Goal: Communication & Community: Answer question/provide support

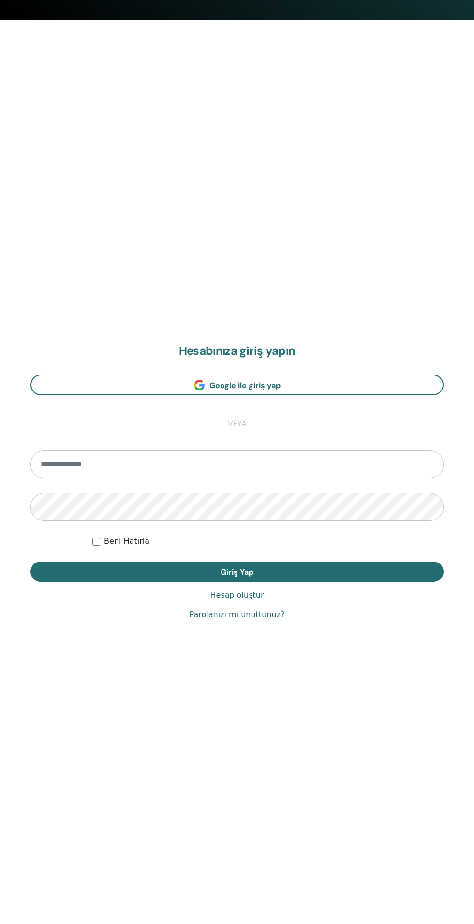
scroll to position [924, 0]
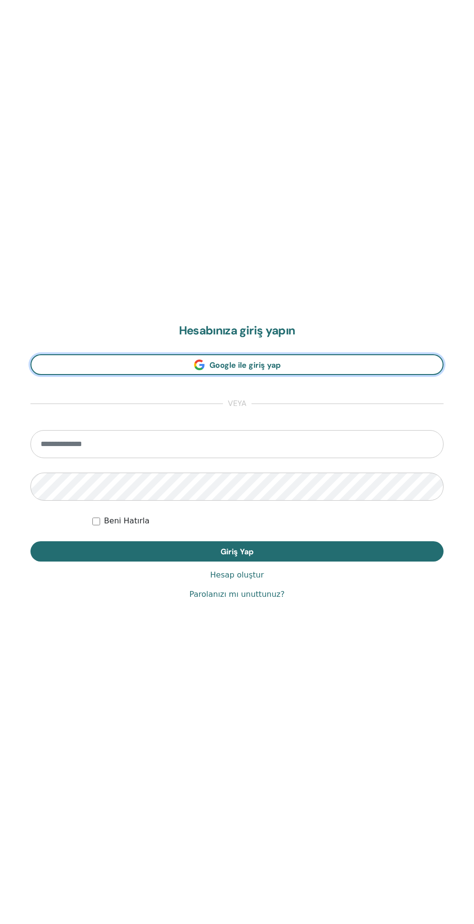
click at [142, 367] on link "Google ile giriş yap" at bounding box center [236, 364] width 413 height 21
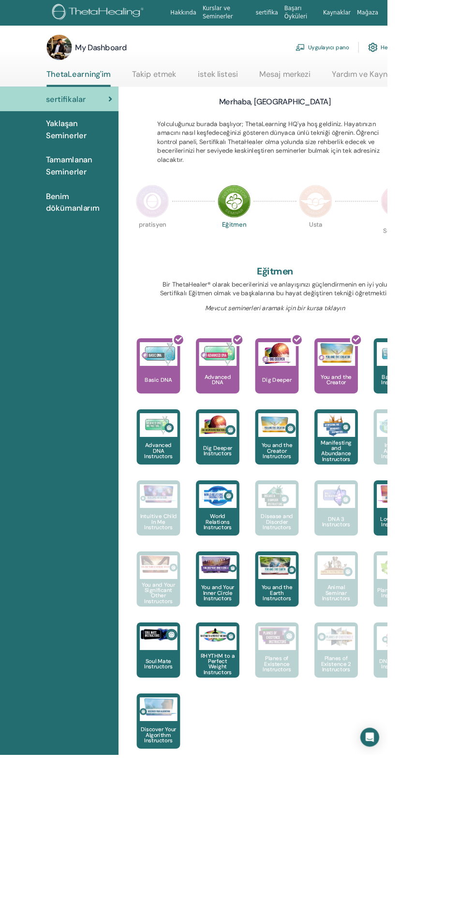
click at [206, 256] on img at bounding box center [186, 246] width 41 height 41
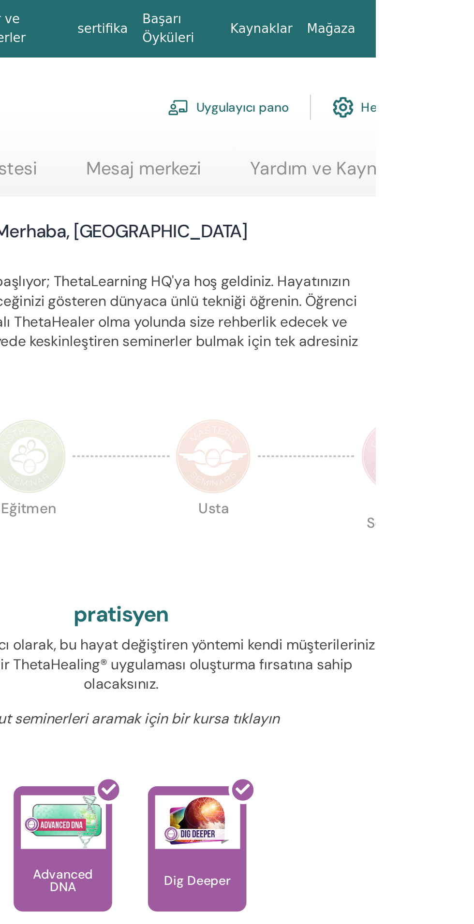
click at [351, 87] on link "Mesaj merkezi" at bounding box center [349, 94] width 62 height 19
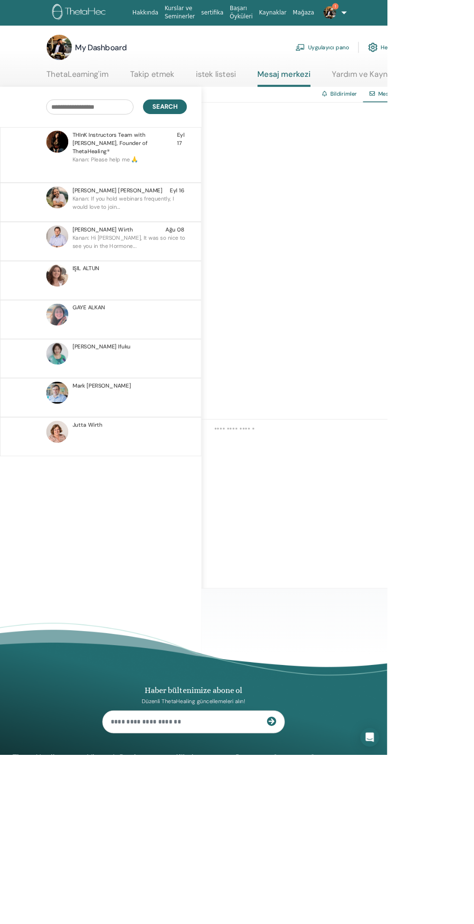
click at [167, 238] on p "Kanan: If you hold webinars frequently, I would love to join..." at bounding box center [158, 252] width 140 height 29
